Goal: Check status: Check status

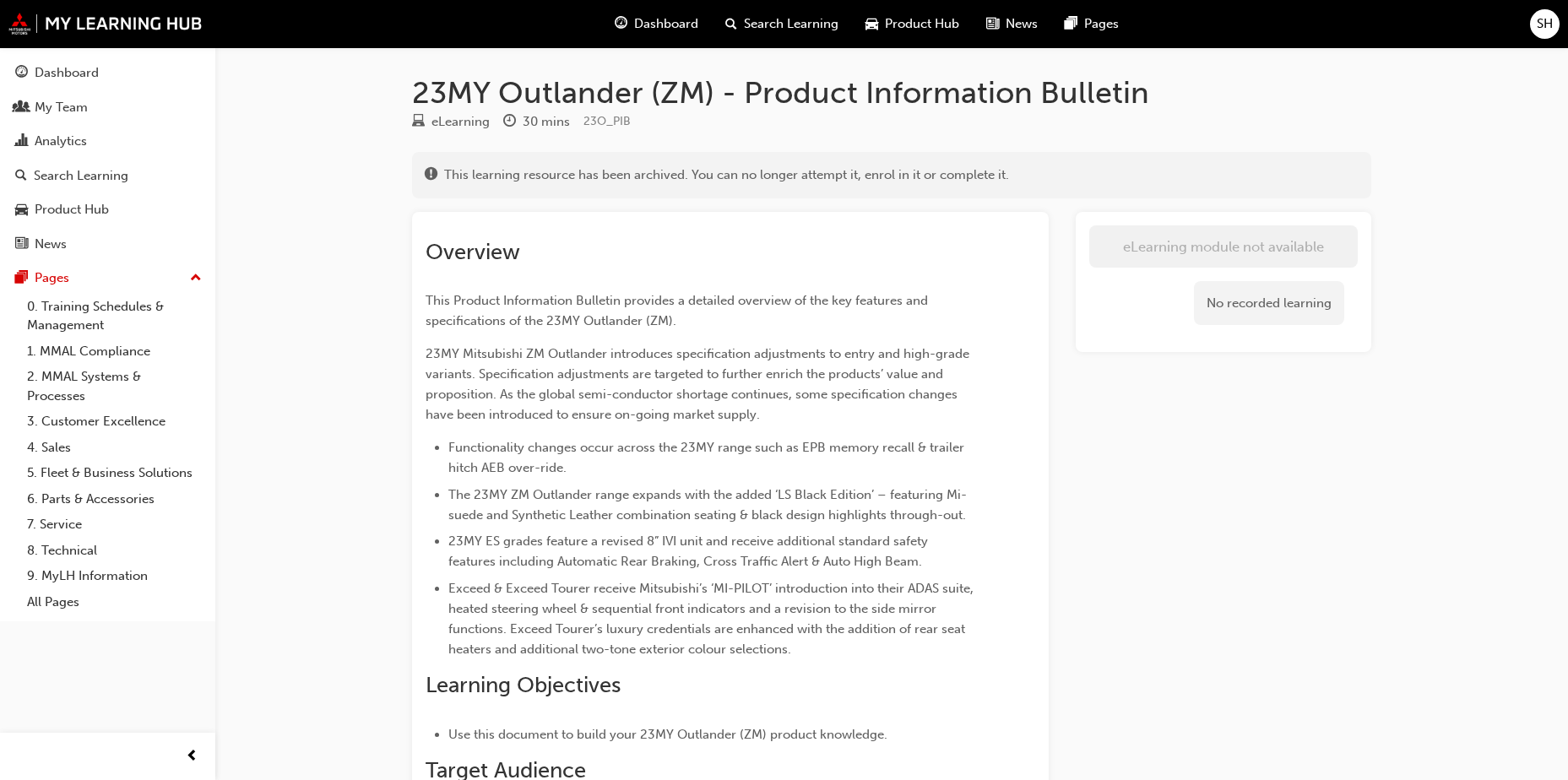
click at [652, 27] on span "Dashboard" at bounding box center [666, 24] width 64 height 19
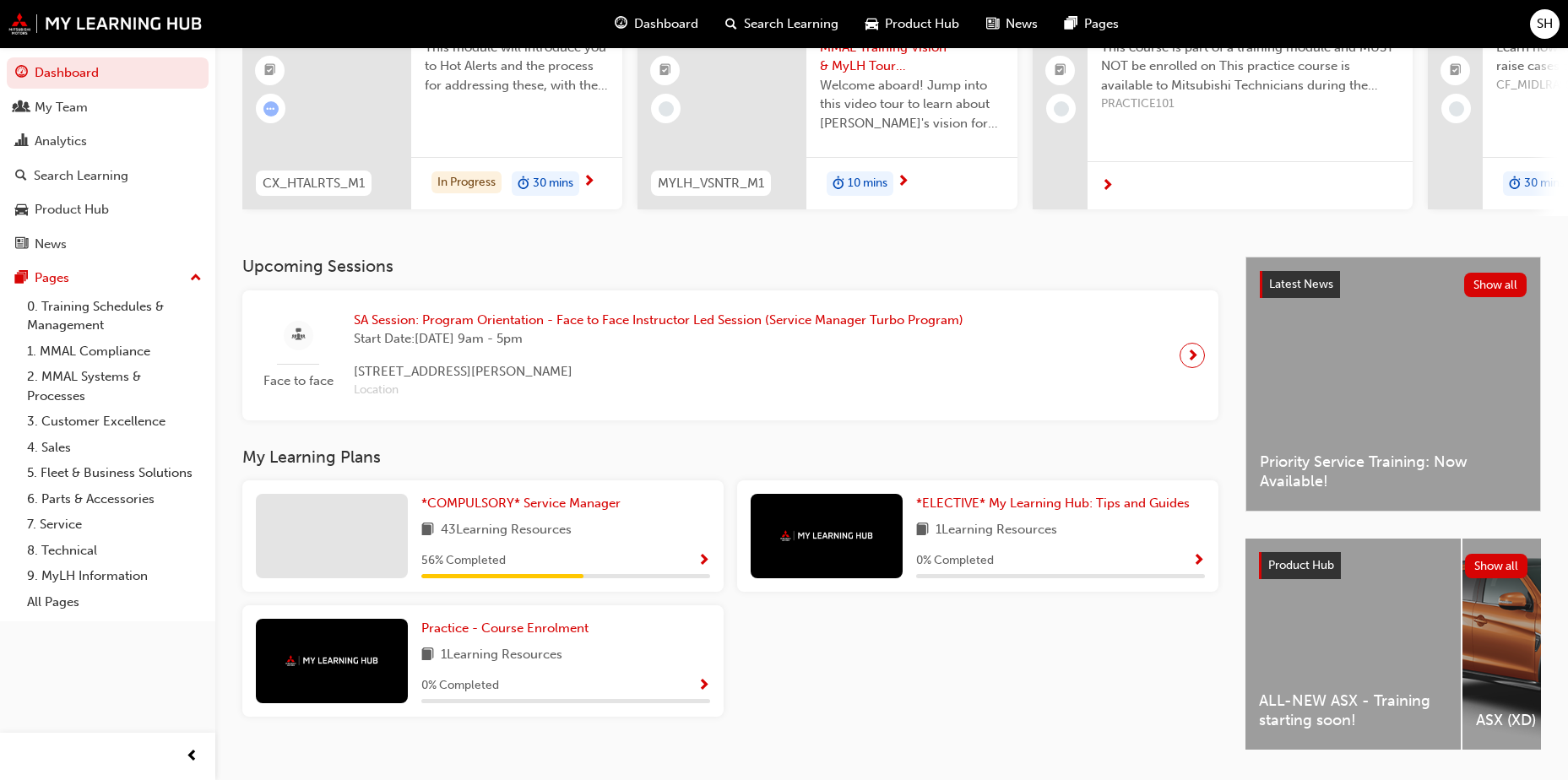
scroll to position [144, 0]
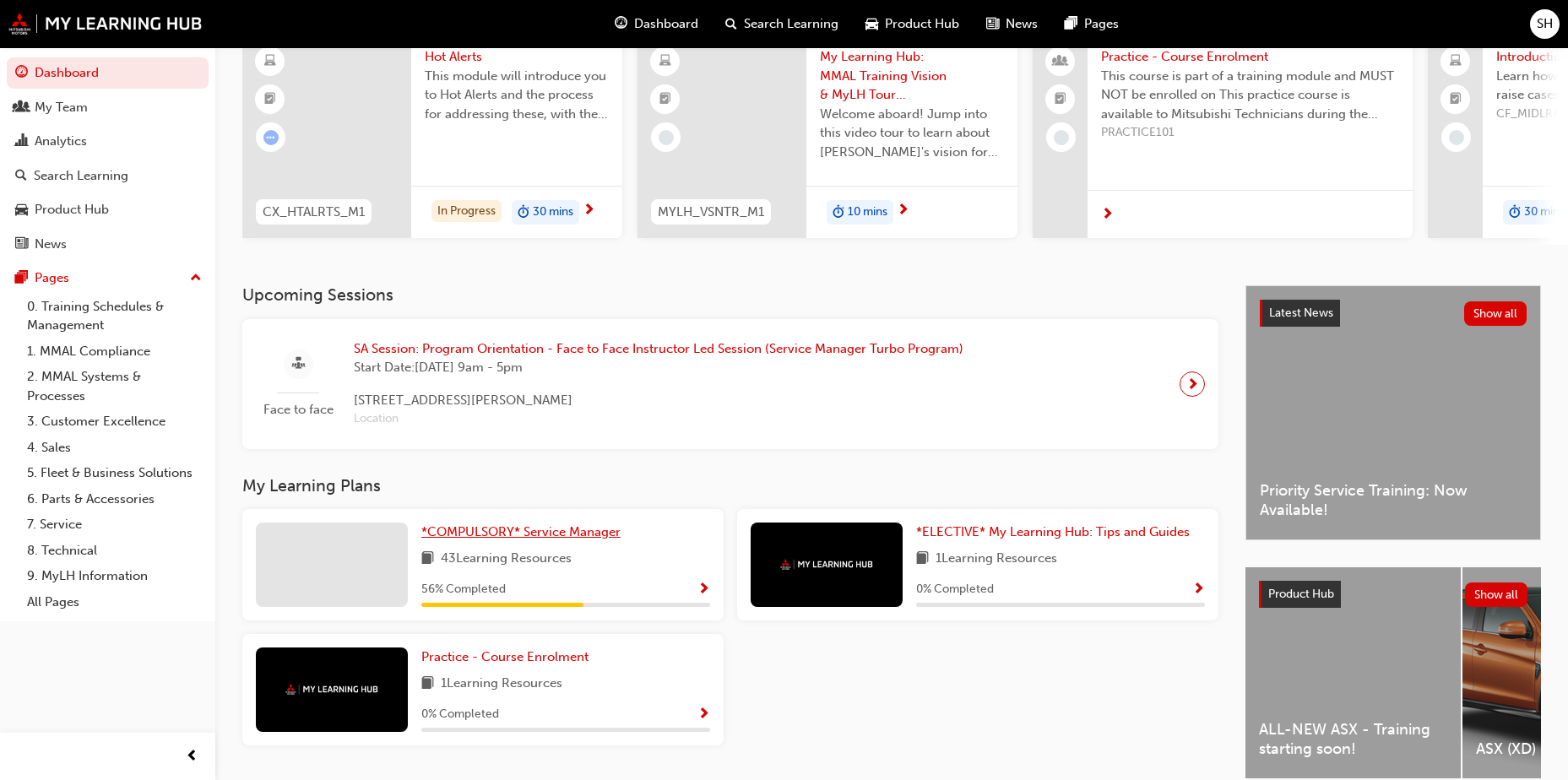
click at [605, 539] on span "*COMPULSORY* Service Manager" at bounding box center [520, 532] width 200 height 15
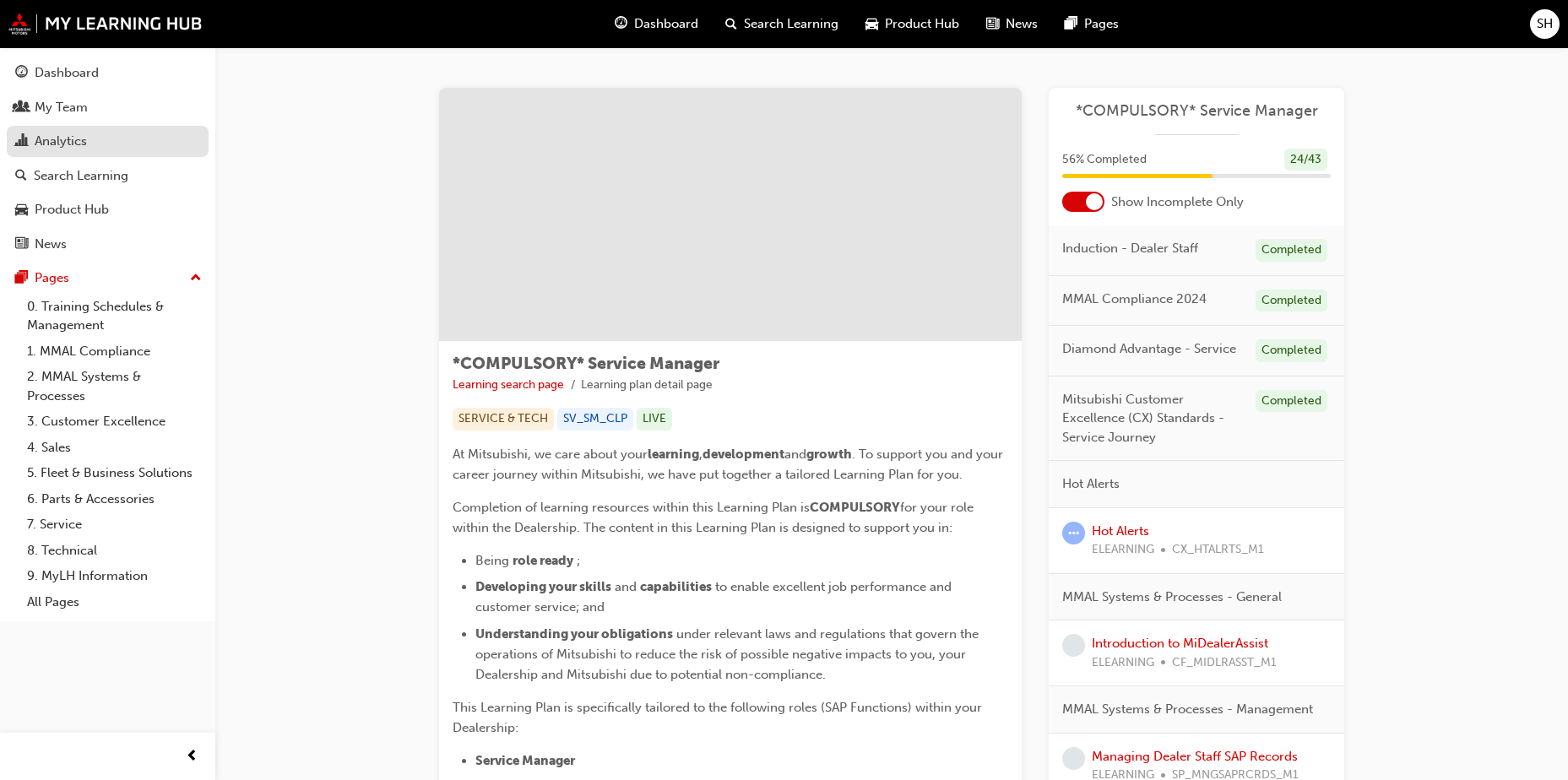
click at [73, 145] on div "Analytics" at bounding box center [60, 141] width 53 height 19
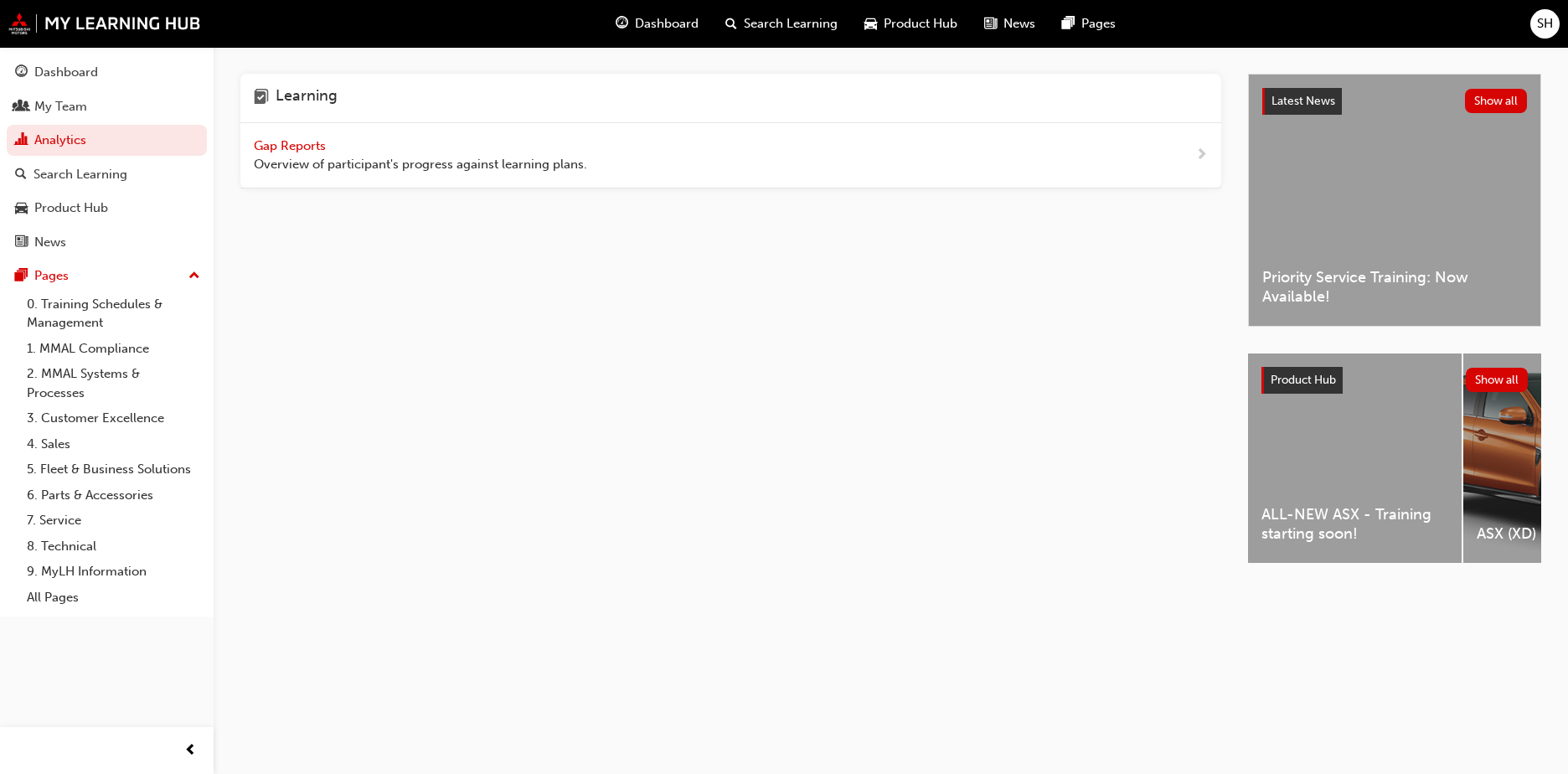
click at [291, 150] on span "Gap Reports" at bounding box center [292, 146] width 76 height 15
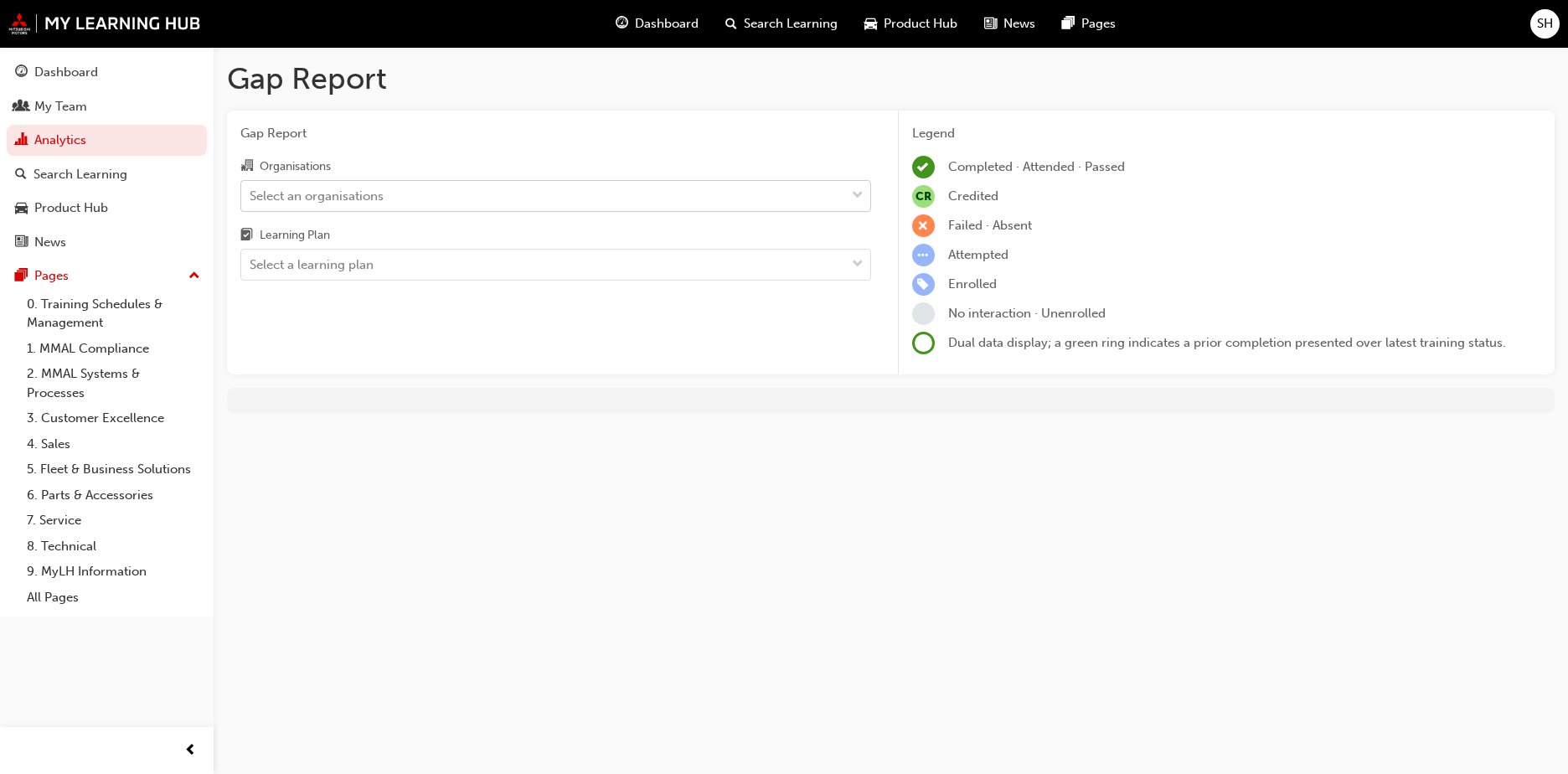
click at [371, 188] on div "Select an organisations" at bounding box center [315, 195] width 134 height 19
click at [251, 188] on input "Organisations Select an organisations" at bounding box center [250, 194] width 2 height 14
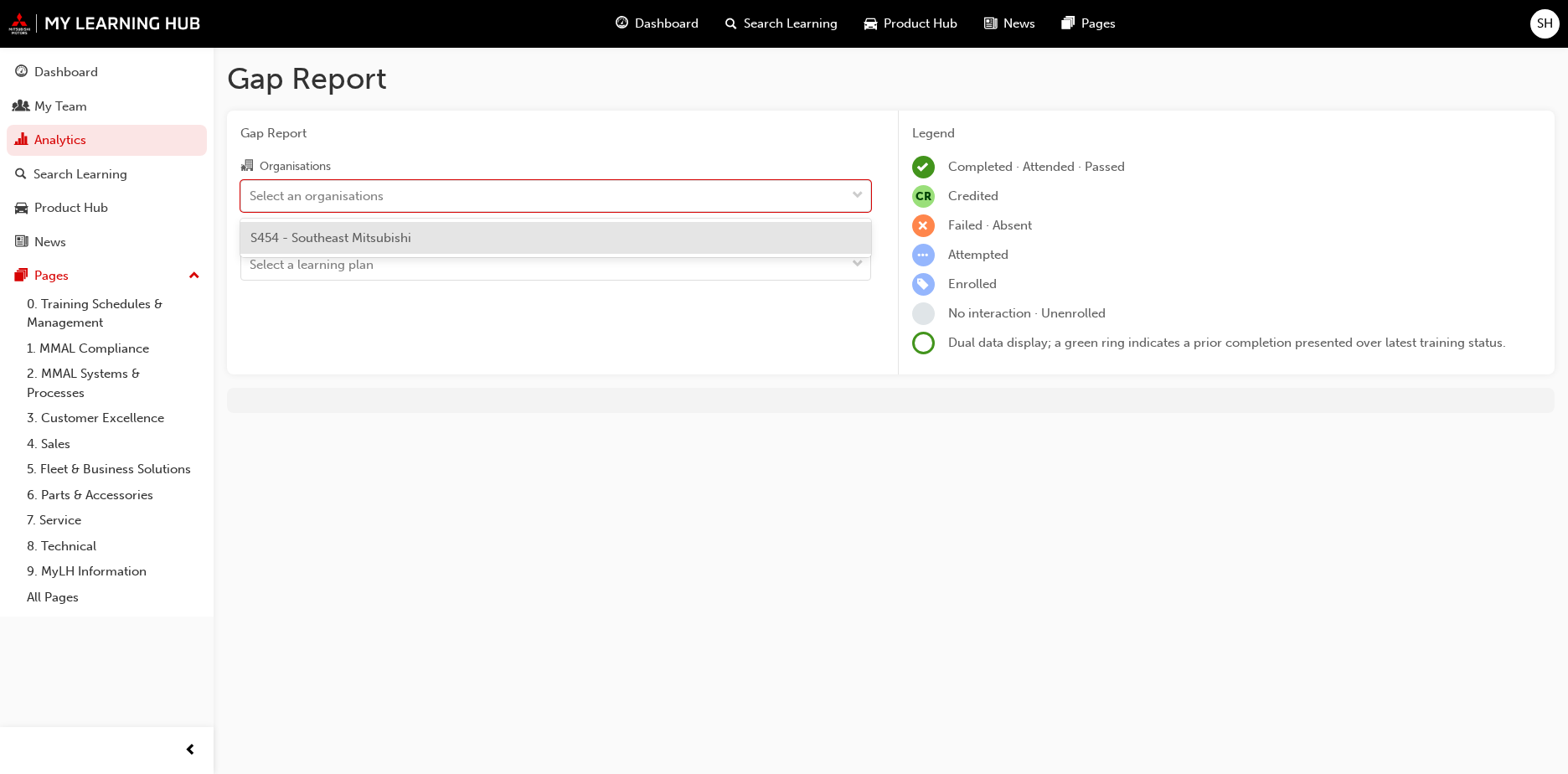
click at [360, 243] on span "S454 - Southeast Mitsubishi" at bounding box center [331, 238] width 161 height 15
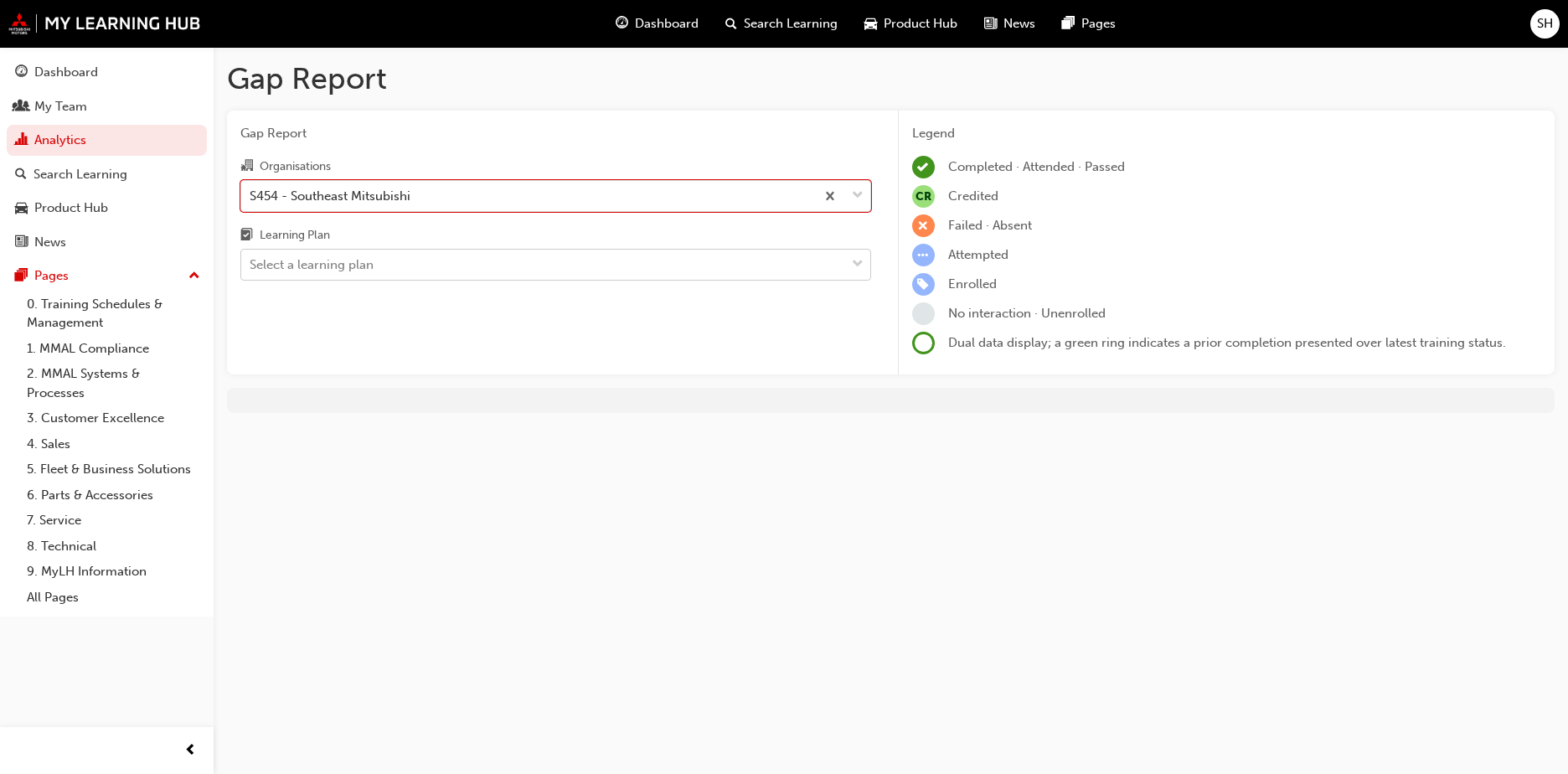
click at [356, 263] on div "Select a learning plan" at bounding box center [311, 265] width 124 height 19
click at [251, 263] on input "Learning Plan Select a learning plan" at bounding box center [250, 263] width 2 height 14
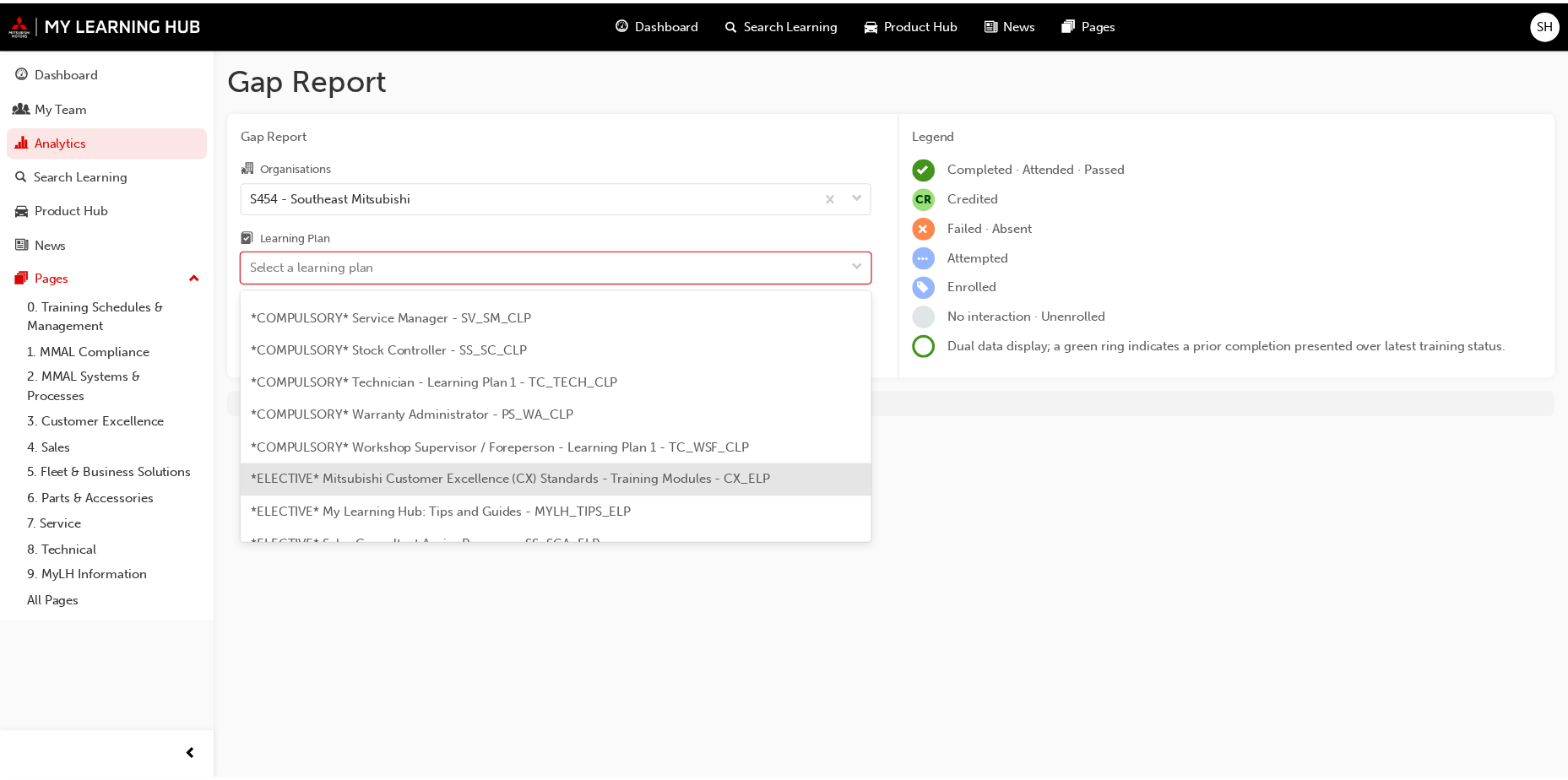
scroll to position [573, 0]
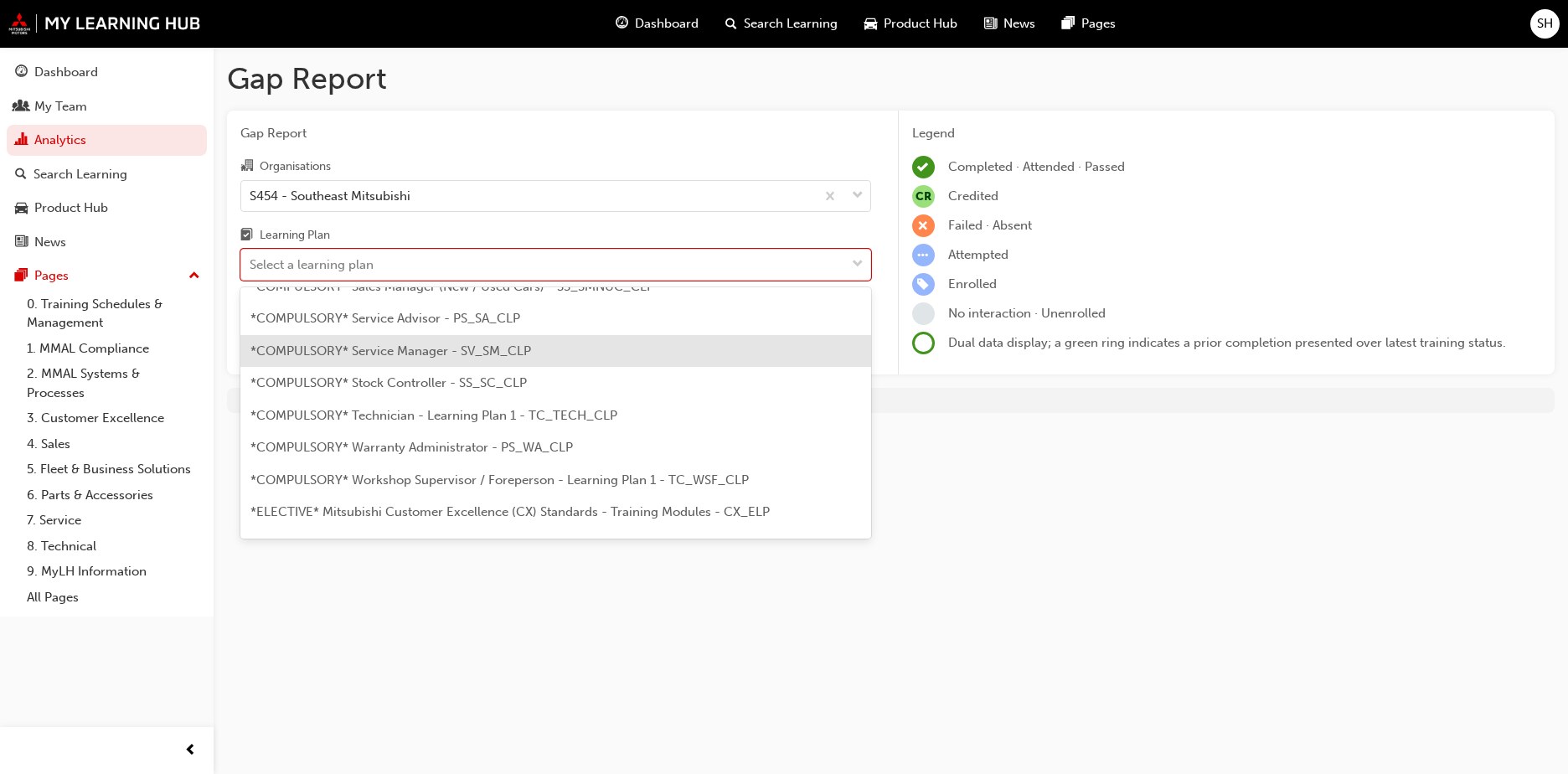
click at [510, 353] on span "*COMPULSORY* Service Manager - SV_SM_CLP" at bounding box center [390, 351] width 280 height 15
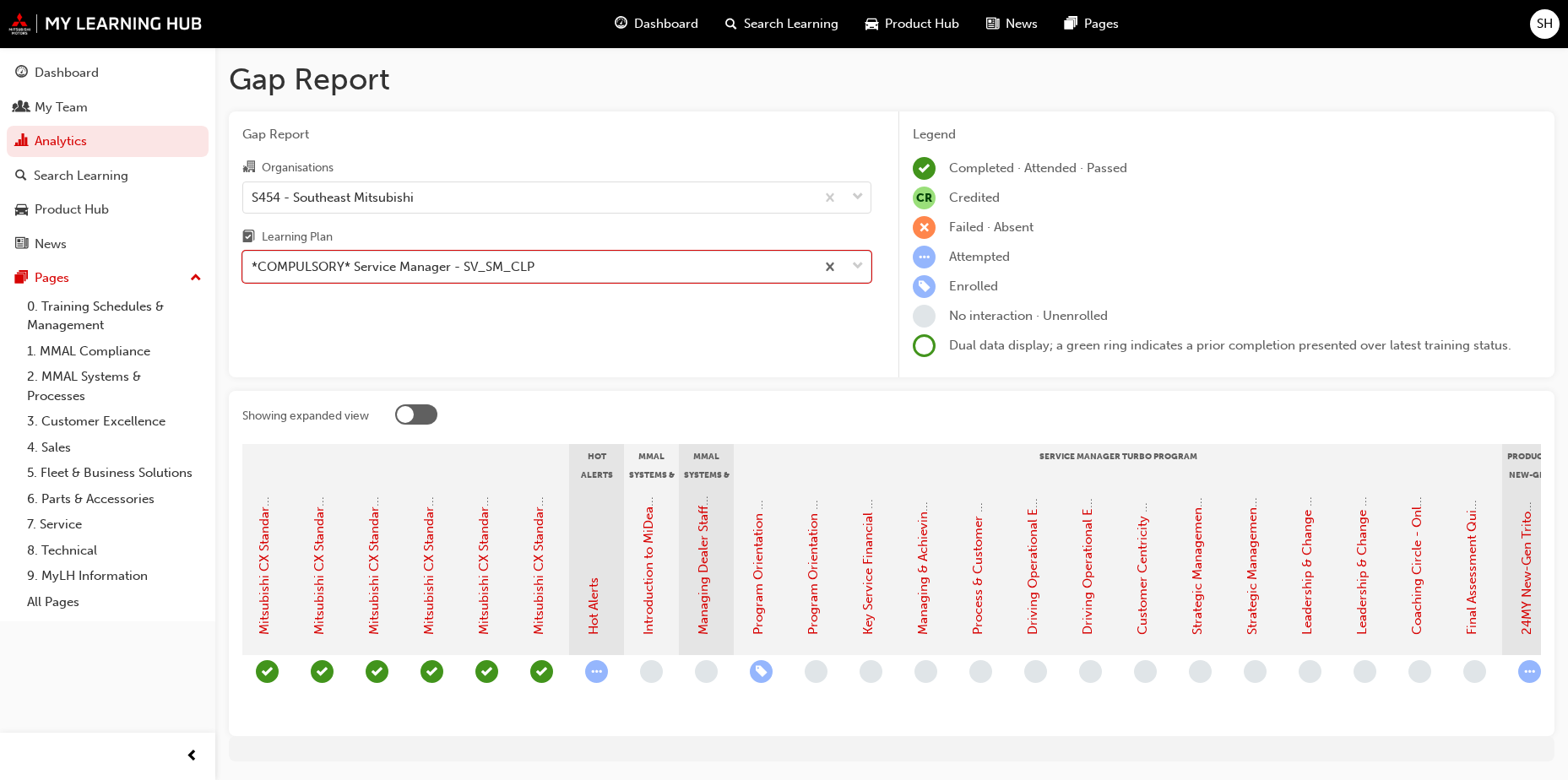
scroll to position [0, 1336]
